Goal: Transaction & Acquisition: Purchase product/service

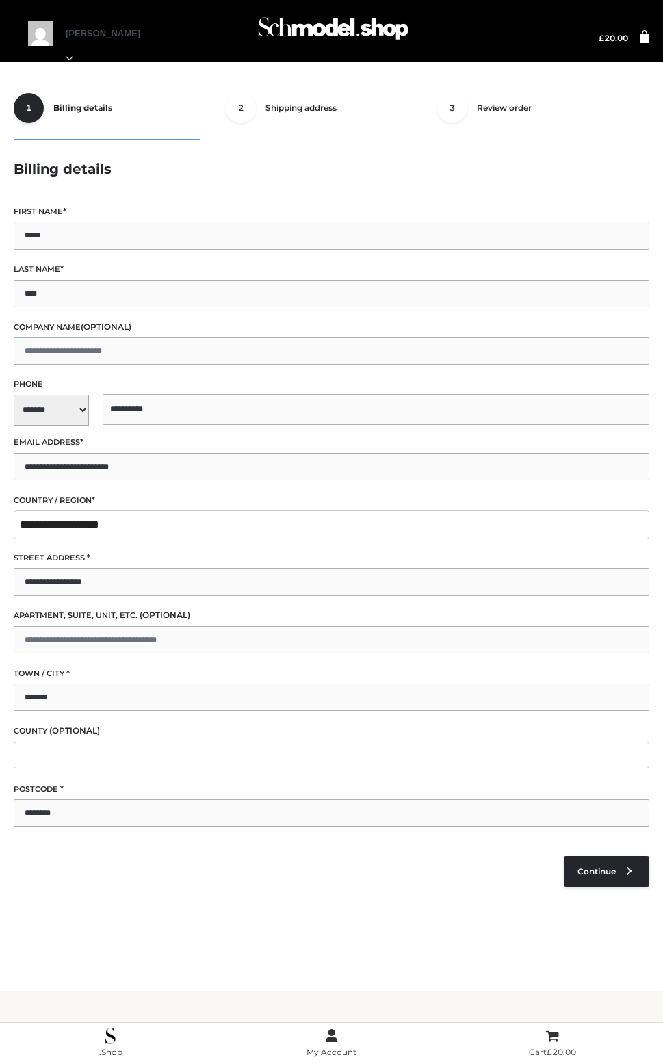
select select "**"
drag, startPoint x: 274, startPoint y: 157, endPoint x: 240, endPoint y: -86, distance: 244.7
click at [240, 0] on html "Back to top Skip to content My Orders" at bounding box center [331, 532] width 663 height 1064
click at [383, 31] on img at bounding box center [333, 32] width 157 height 49
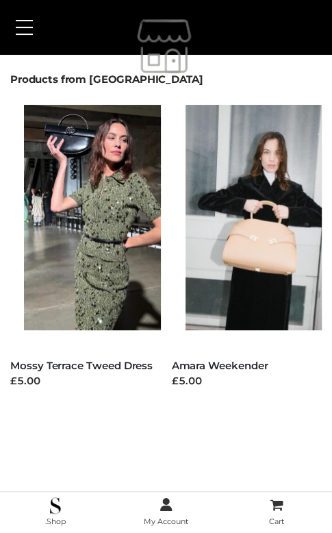
click at [30, 28] on button at bounding box center [24, 27] width 31 height 34
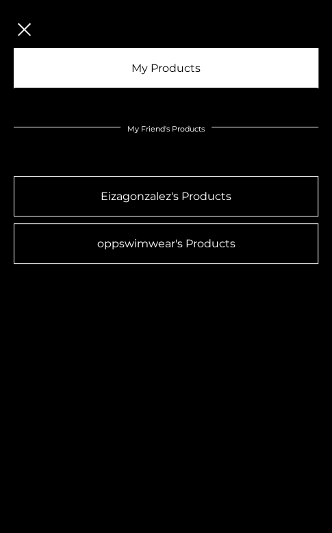
click at [115, 64] on link "My Products" at bounding box center [166, 68] width 305 height 40
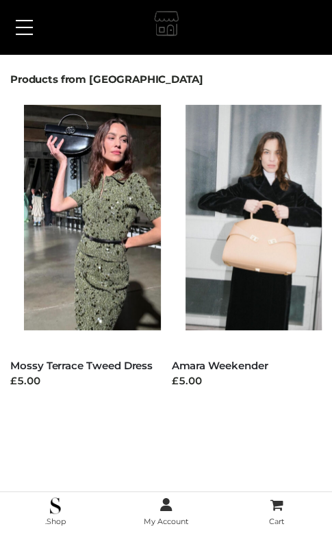
click at [175, 19] on img at bounding box center [167, 27] width 32 height 38
